Goal: Information Seeking & Learning: Learn about a topic

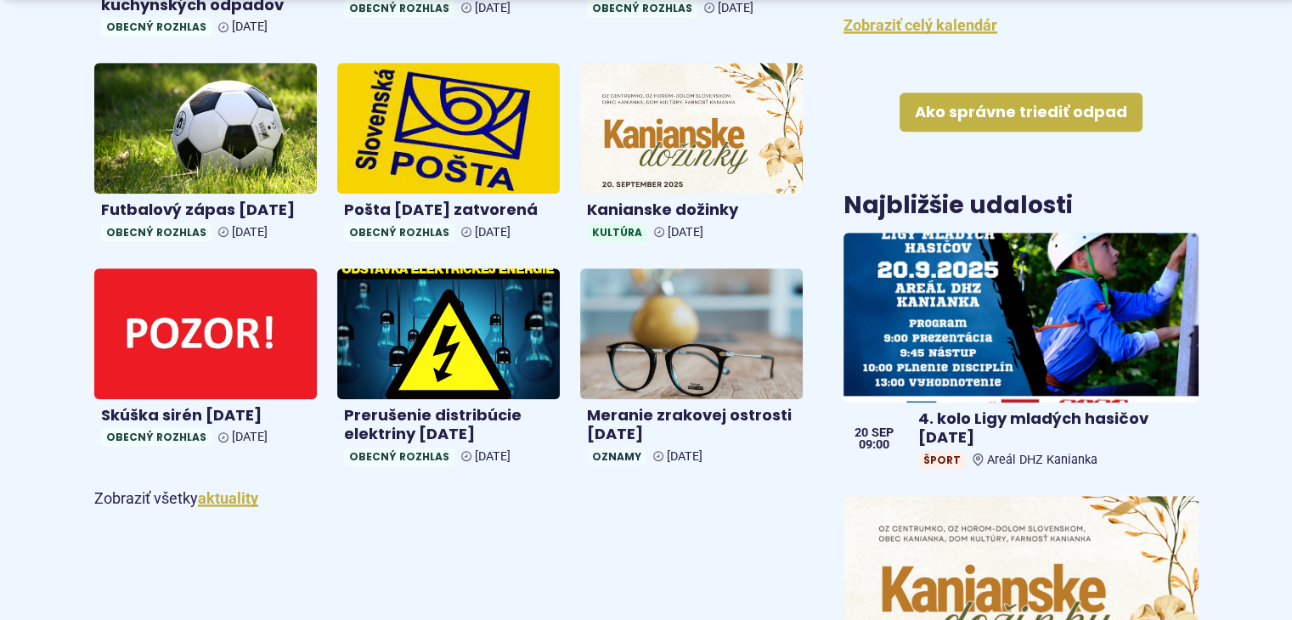
scroll to position [919, 0]
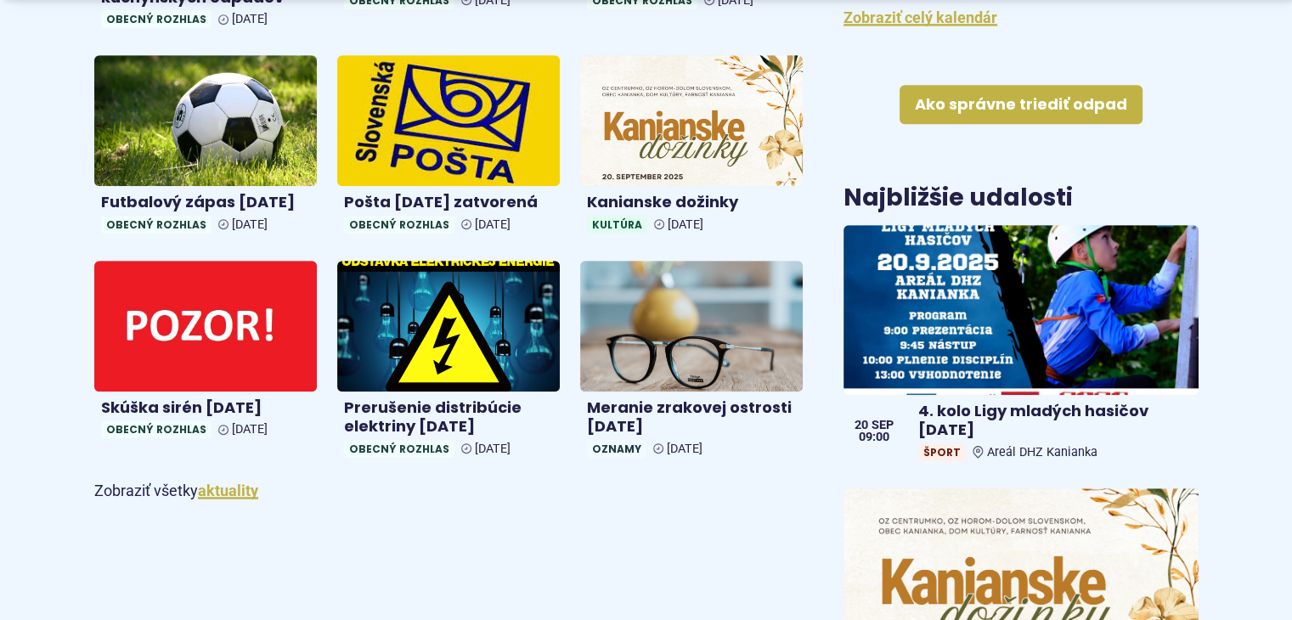
click at [773, 513] on div "Aktuality Prosba o trpezlivosť ohľadom odvozu kuchynských odpadov Obecný rozhla…" at bounding box center [448, 261] width 709 height 979
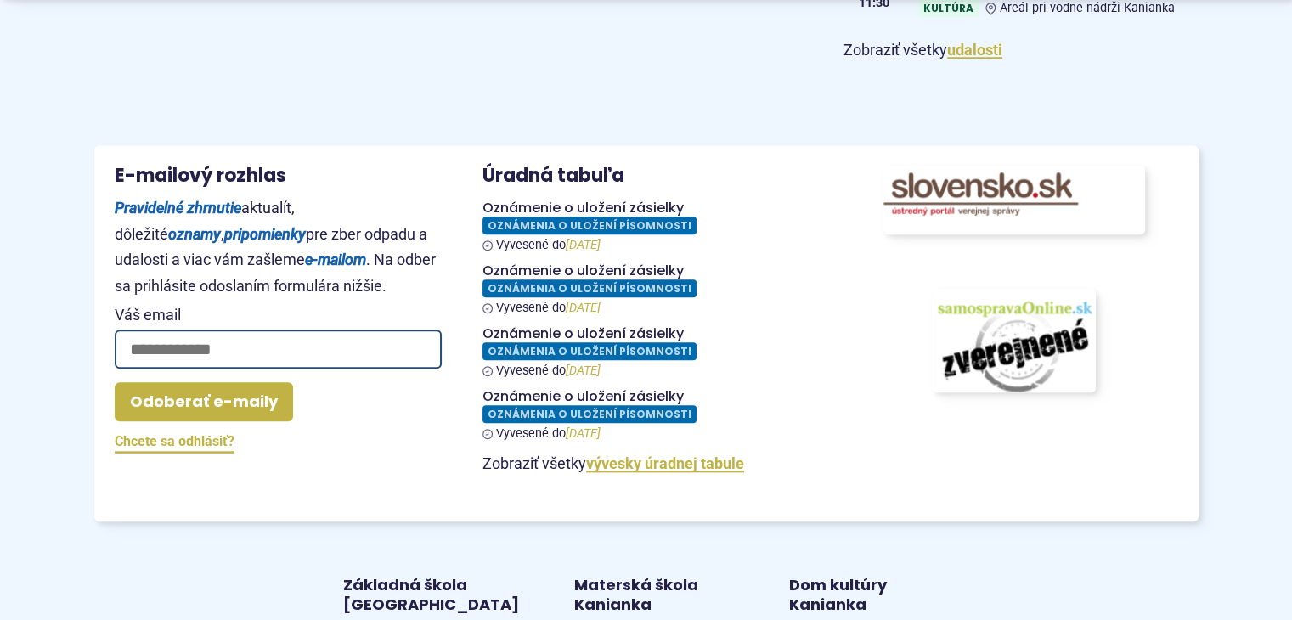
scroll to position [1611, 0]
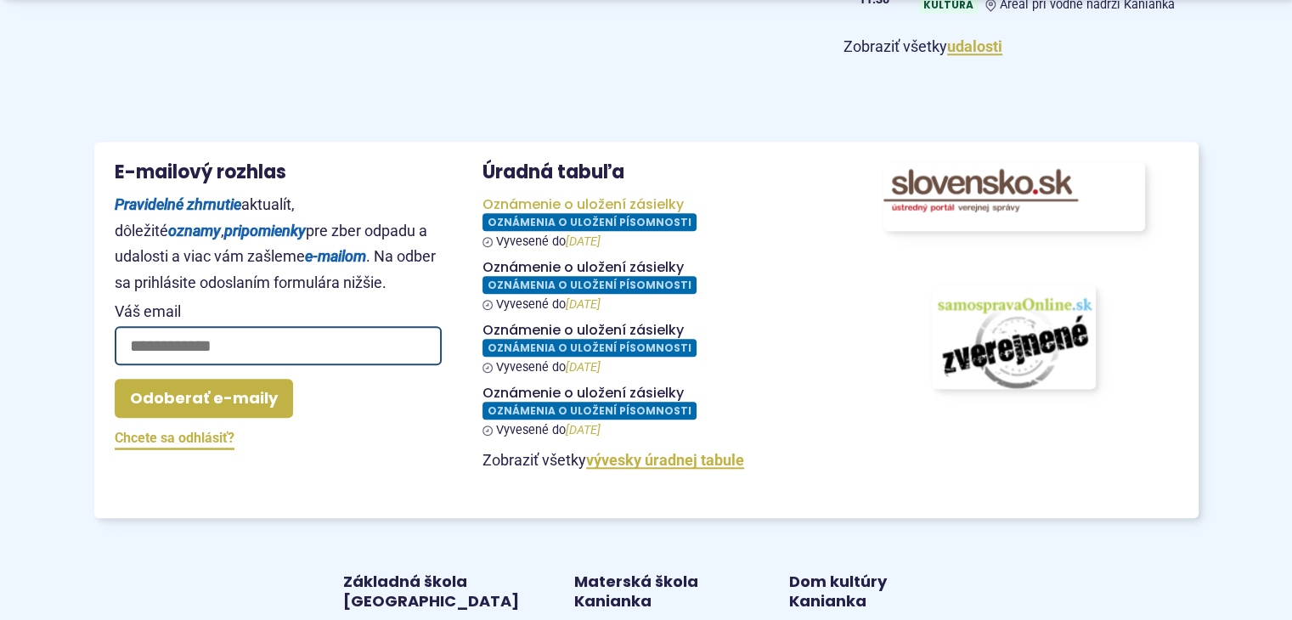
click at [558, 227] on figure at bounding box center [646, 222] width 327 height 53
click at [538, 408] on figure at bounding box center [646, 411] width 327 height 53
click at [523, 350] on figure at bounding box center [646, 348] width 327 height 53
click at [539, 282] on figure at bounding box center [646, 285] width 327 height 53
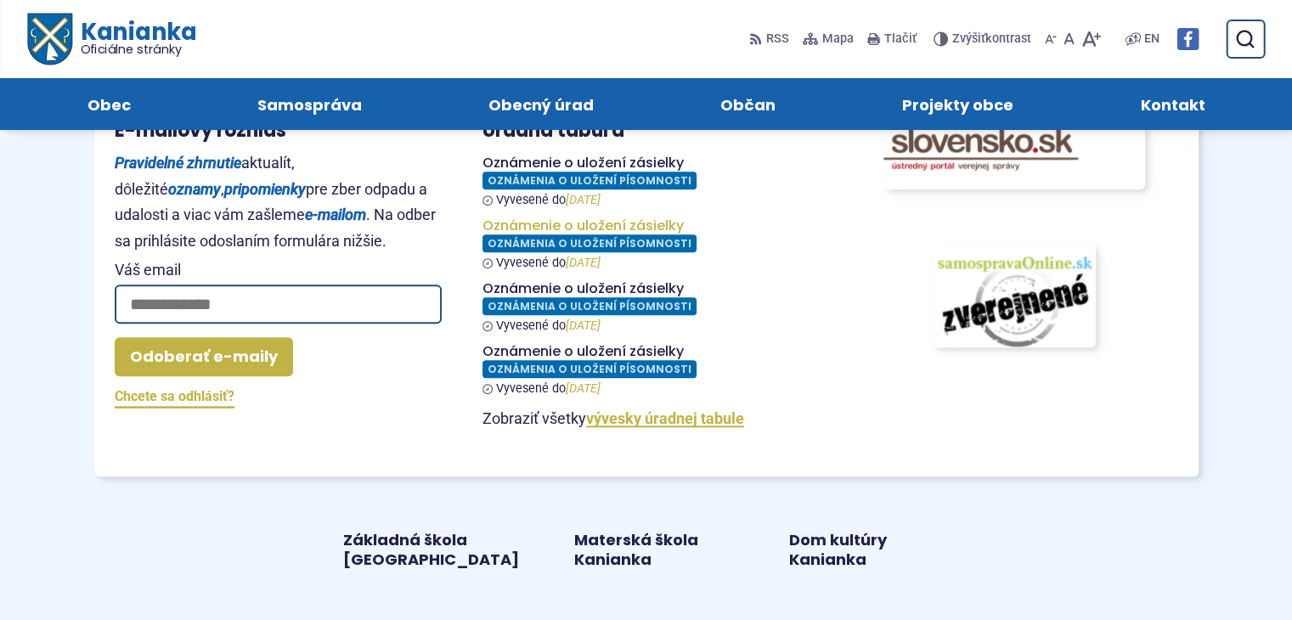
scroll to position [1655, 0]
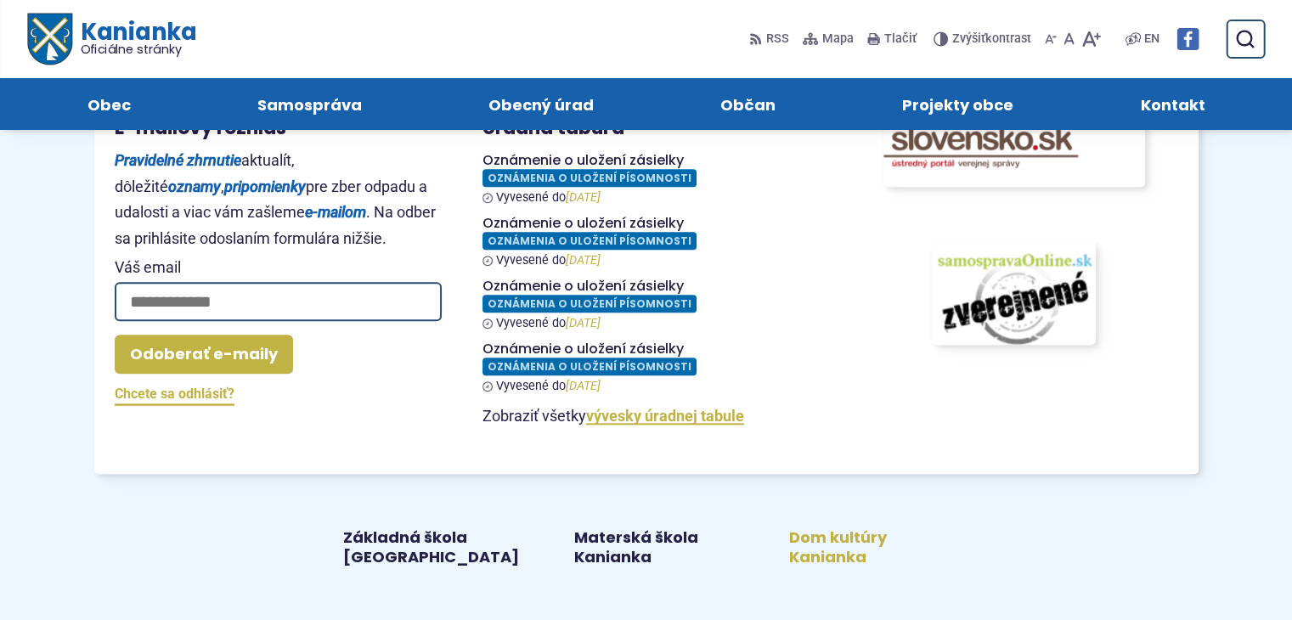
click at [839, 544] on link "Dom kultúry Kanianka" at bounding box center [861, 547] width 174 height 39
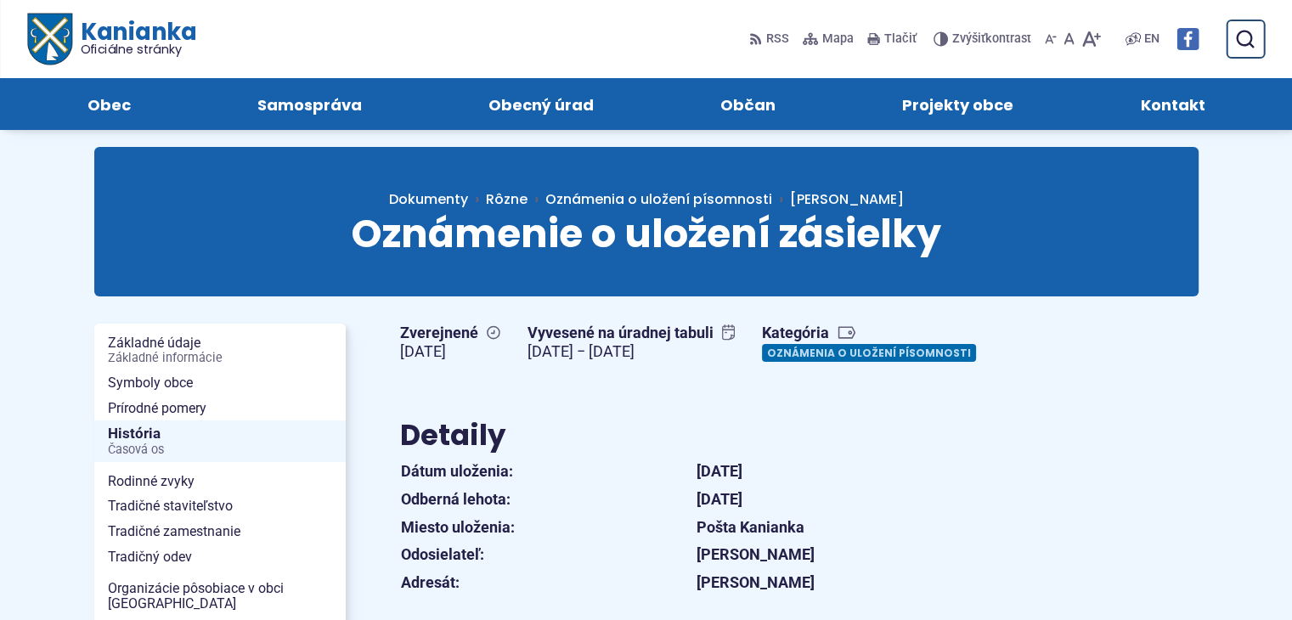
scroll to position [20, 0]
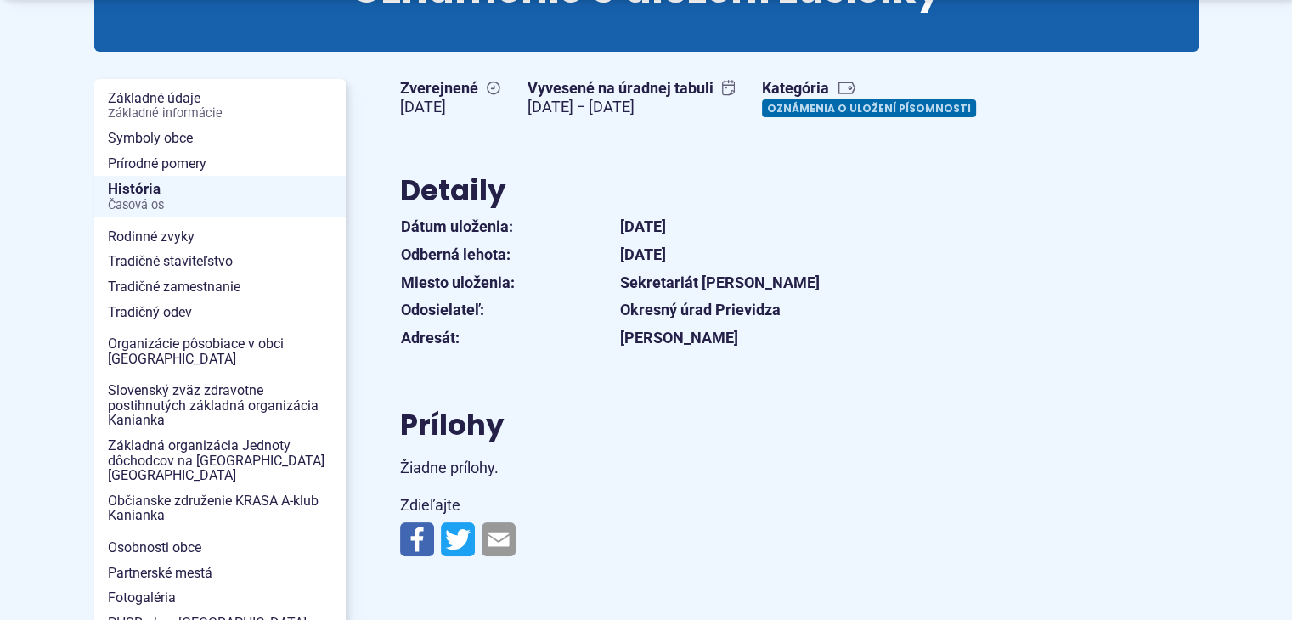
scroll to position [271, 0]
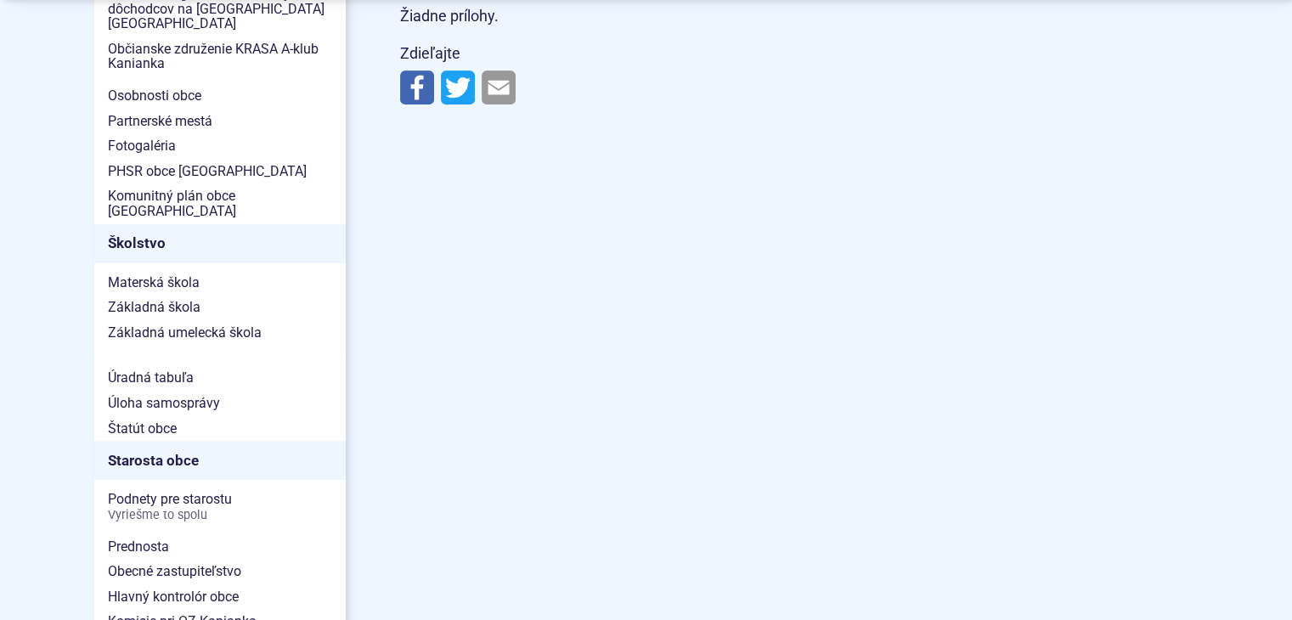
scroll to position [720, 0]
